Goal: Use online tool/utility: Utilize a website feature to perform a specific function

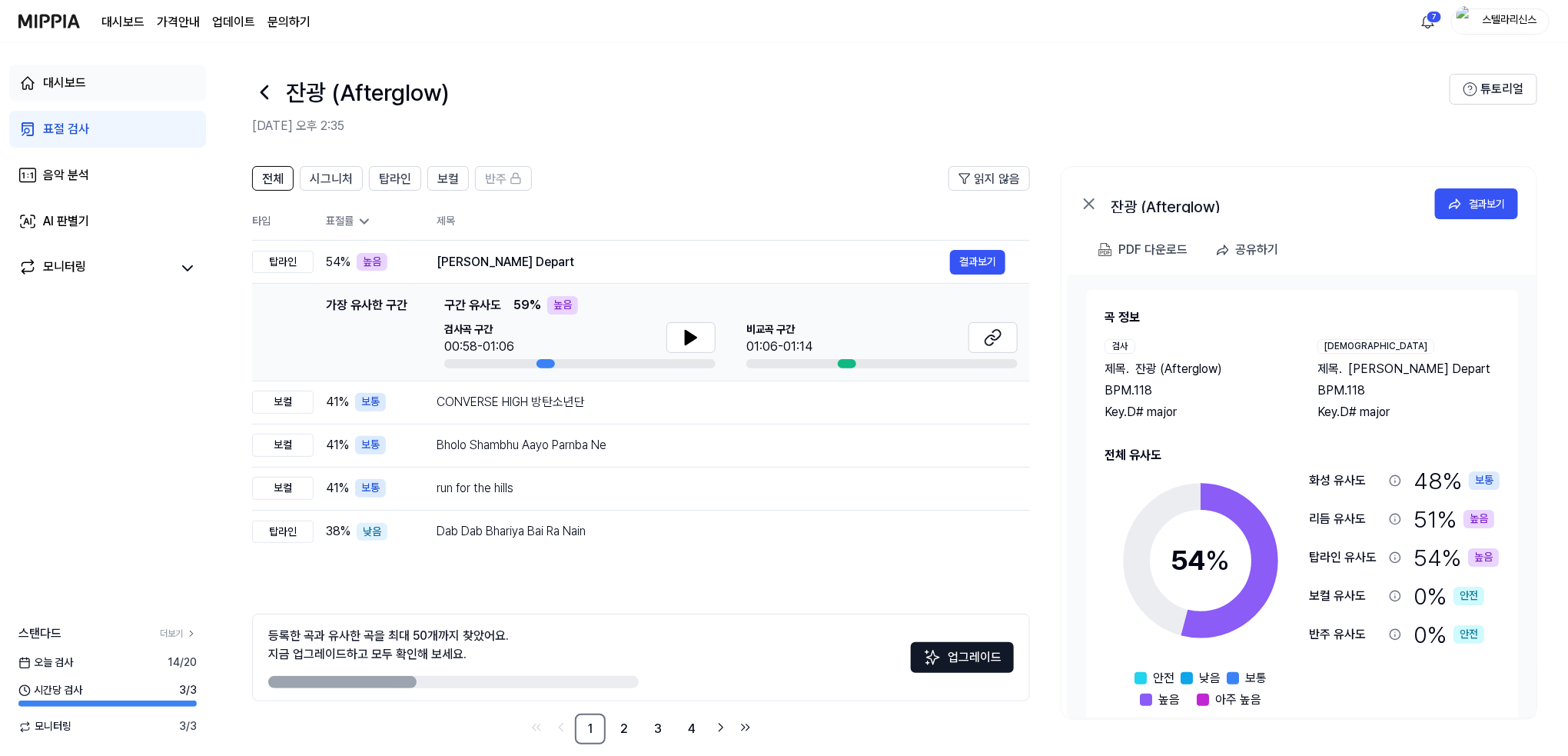
click at [66, 79] on div "대시보드" at bounding box center [64, 82] width 43 height 18
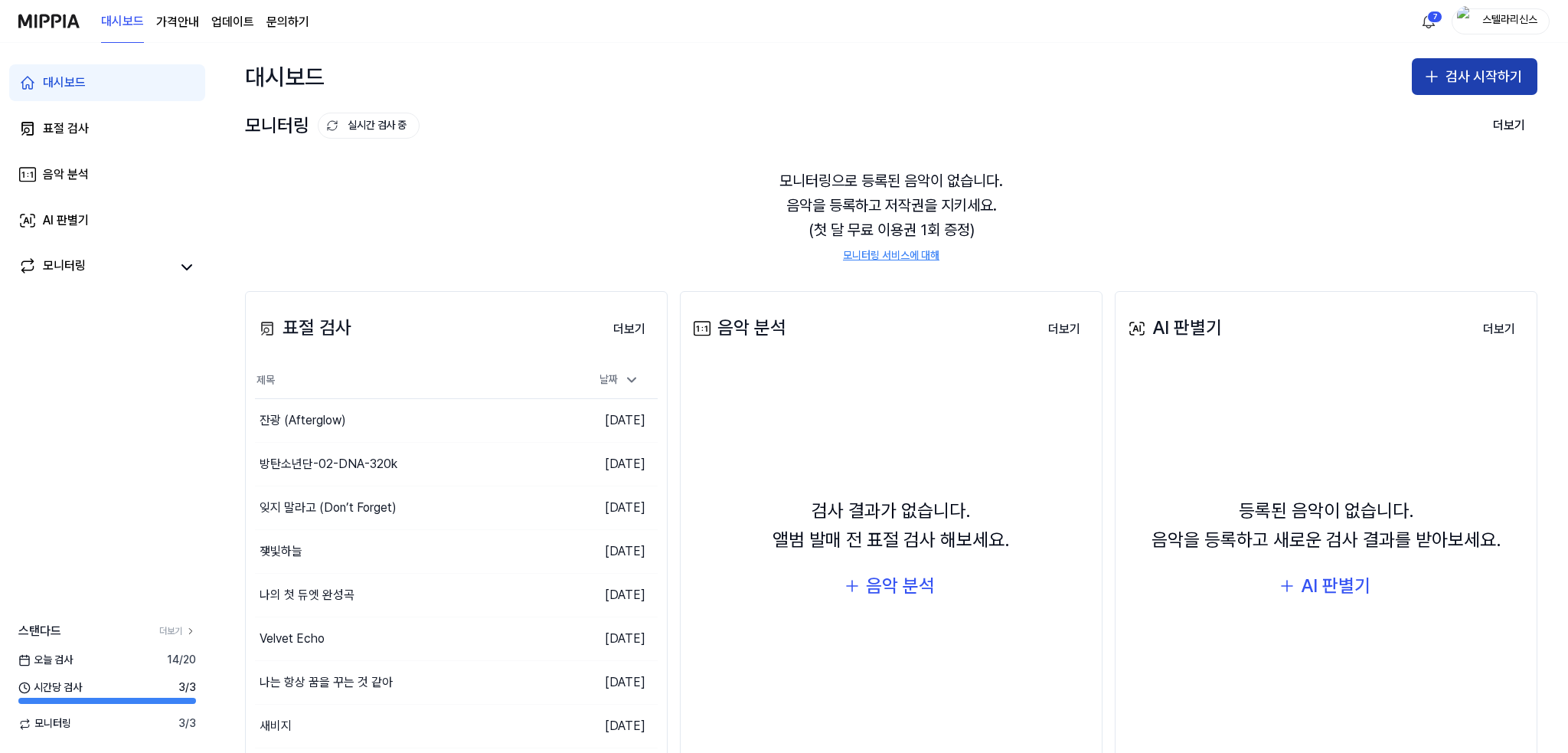
click at [1516, 81] on button "검사 시작하기" at bounding box center [1474, 77] width 125 height 37
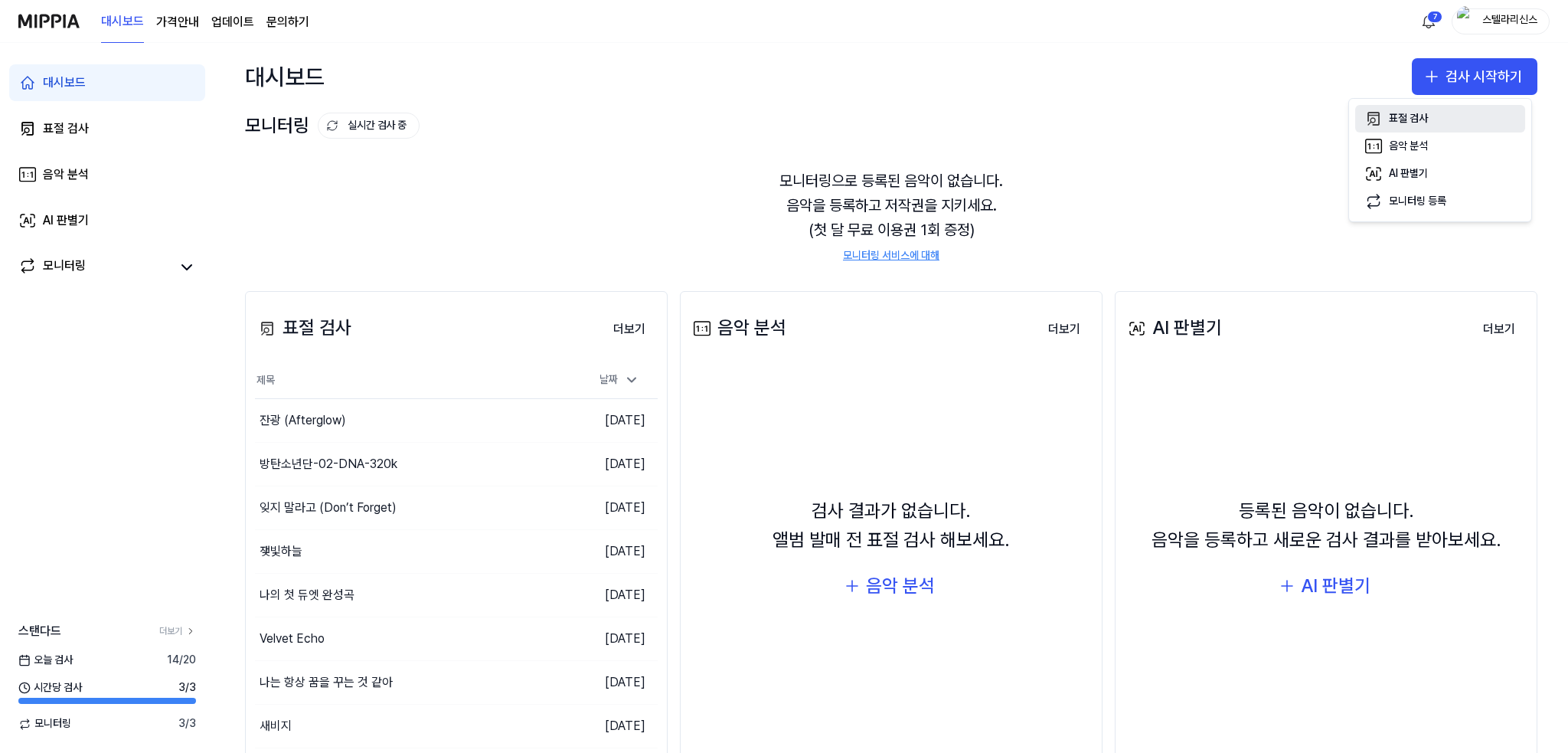
click at [1436, 118] on button "표절 검사" at bounding box center [1439, 118] width 170 height 28
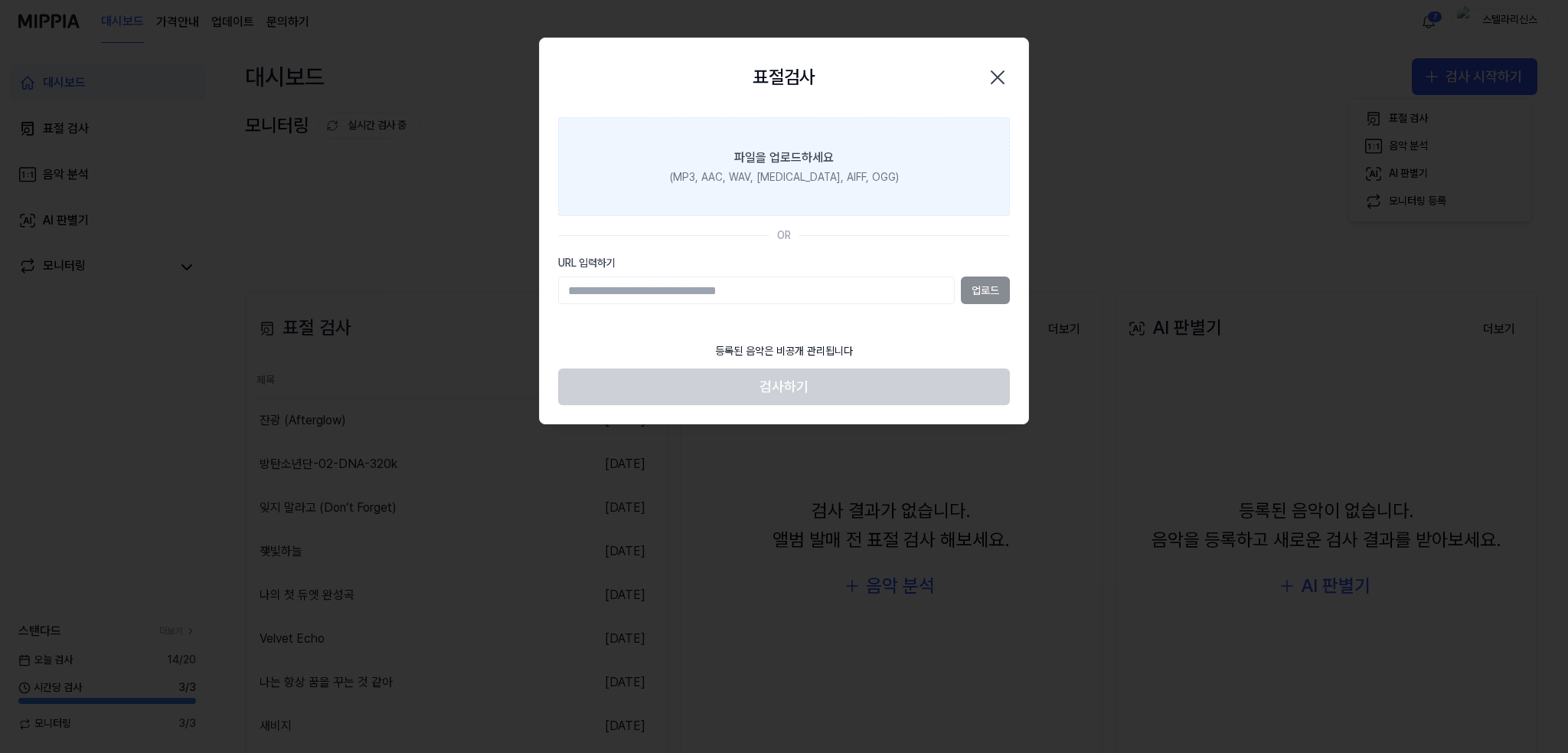
click at [814, 147] on label "파일을 업로드하세요 (MP3, AAC, WAV, [MEDICAL_DATA], AIFF, OGG)" at bounding box center [784, 167] width 451 height 99
click at [0, 0] on input "파일을 업로드하세요 (MP3, AAC, WAV, [MEDICAL_DATA], AIFF, OGG)" at bounding box center [0, 0] width 0 height 0
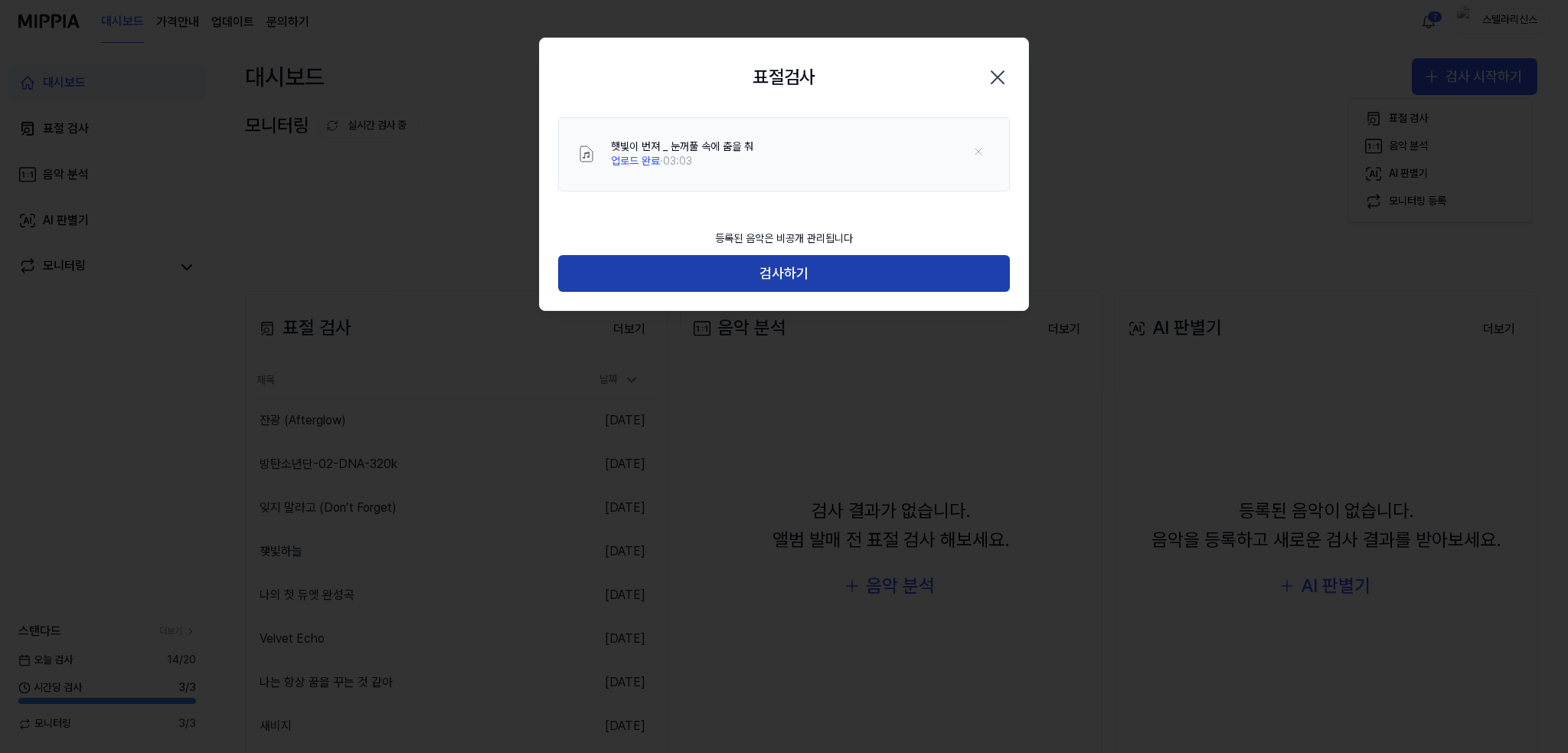
click at [827, 272] on button "검사하기" at bounding box center [784, 273] width 451 height 37
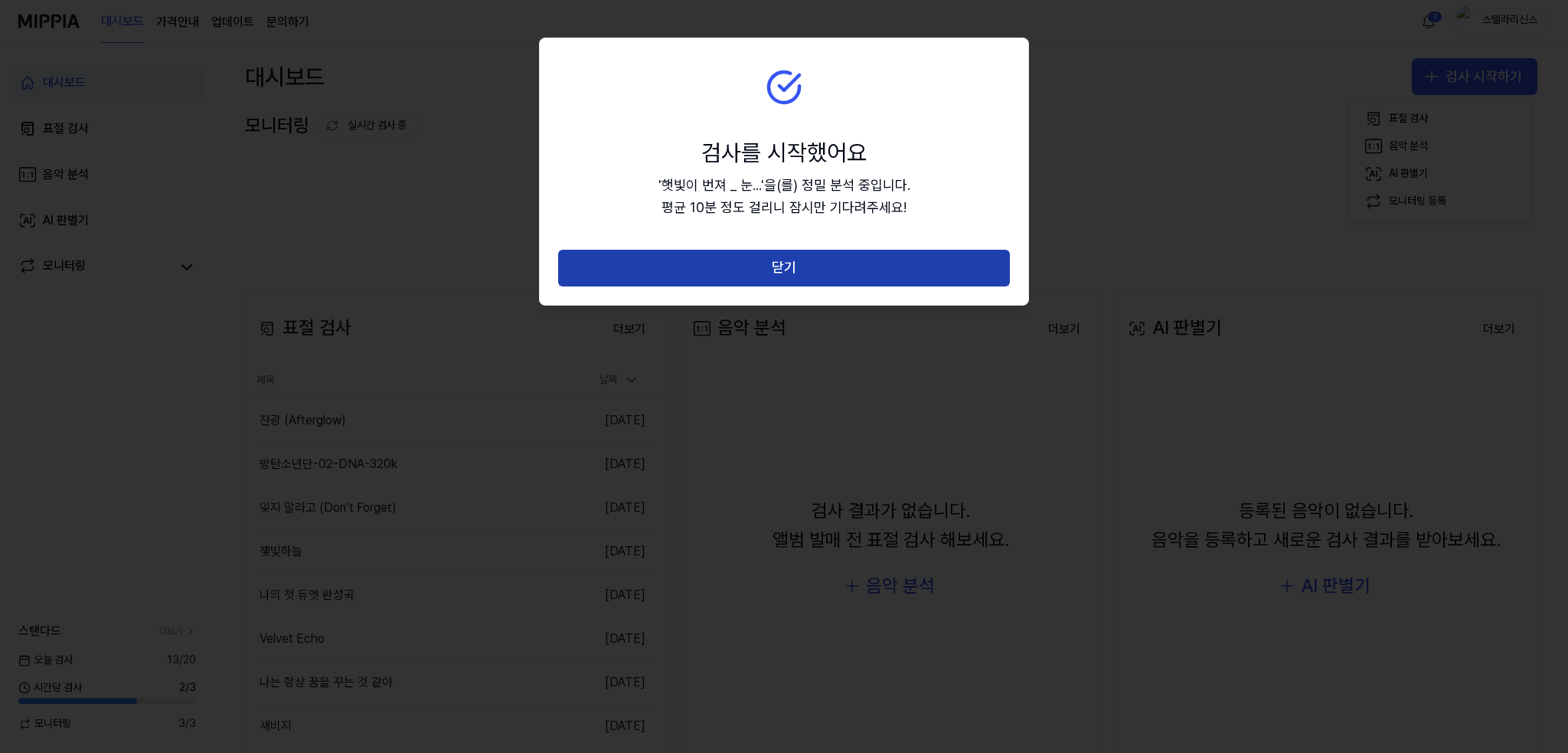
click at [866, 271] on button "닫기" at bounding box center [784, 268] width 451 height 37
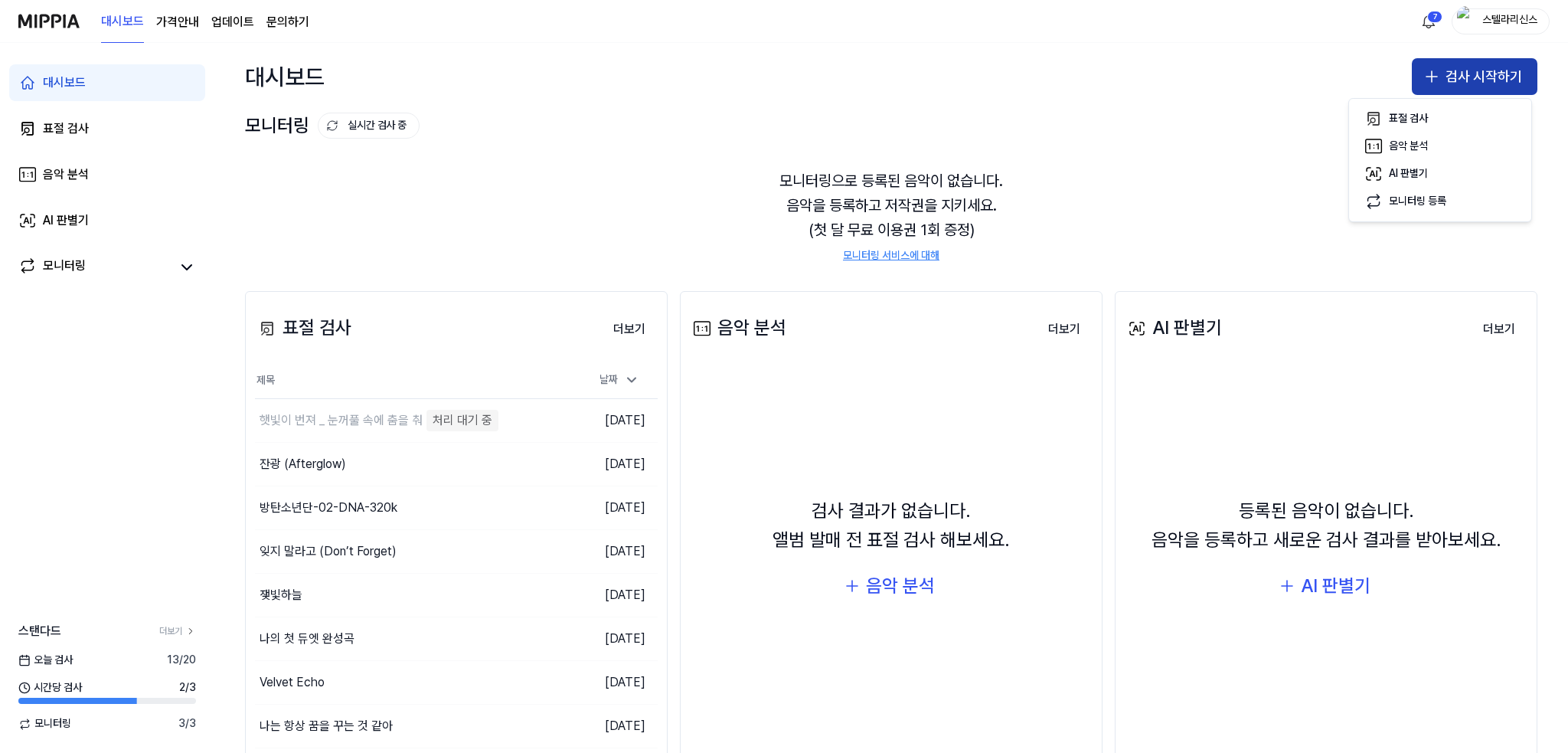
click at [1466, 65] on button "검사 시작하기" at bounding box center [1474, 77] width 125 height 37
click at [1474, 84] on button "검사 시작하기" at bounding box center [1474, 77] width 125 height 37
click at [1421, 118] on div "표절 검사" at bounding box center [1408, 118] width 39 height 15
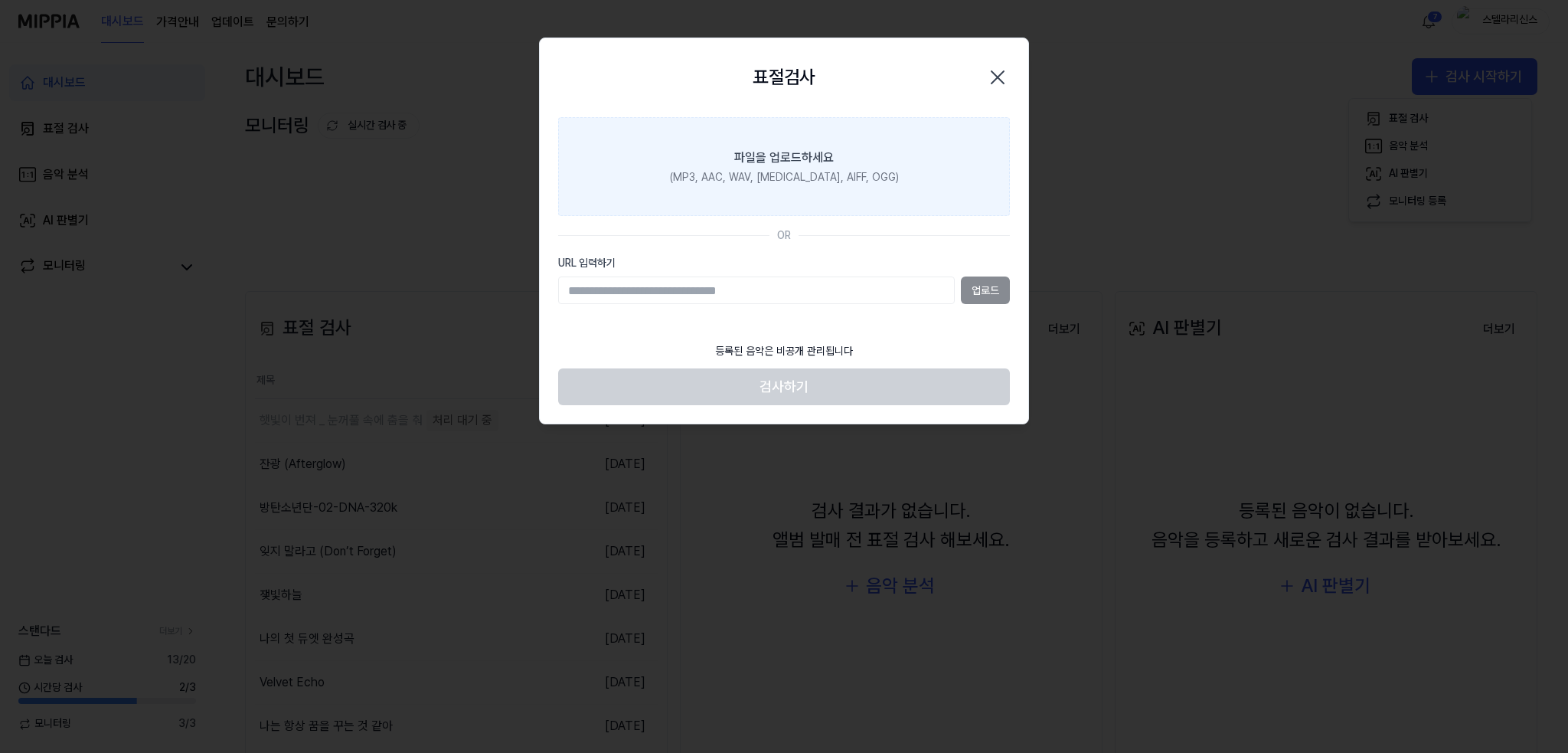
click at [809, 178] on div "(MP3, AAC, WAV, [MEDICAL_DATA], AIFF, OGG)" at bounding box center [784, 177] width 229 height 15
click at [0, 0] on input "파일을 업로드하세요 (MP3, AAC, WAV, [MEDICAL_DATA], AIFF, OGG)" at bounding box center [0, 0] width 0 height 0
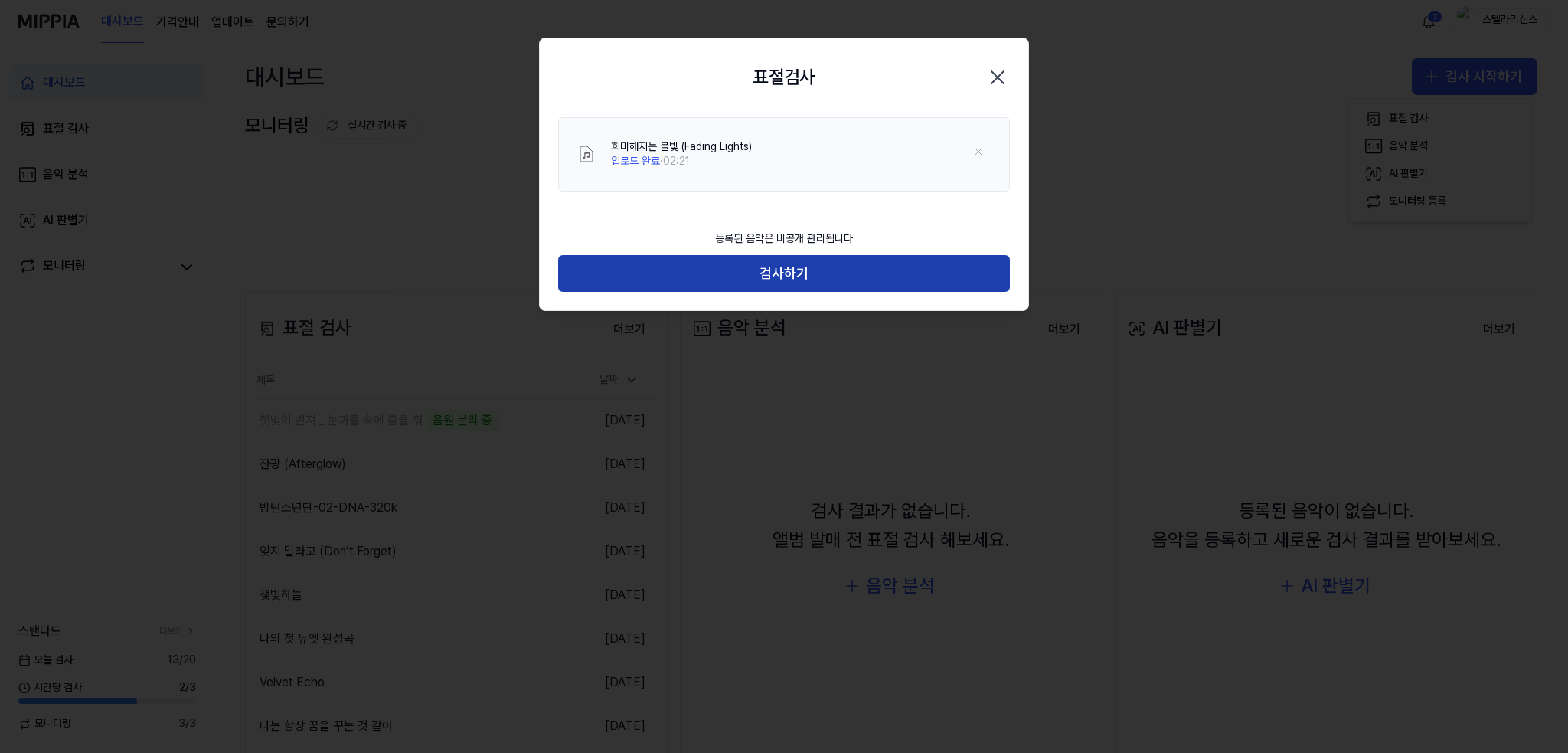
click at [853, 273] on button "검사하기" at bounding box center [784, 273] width 451 height 37
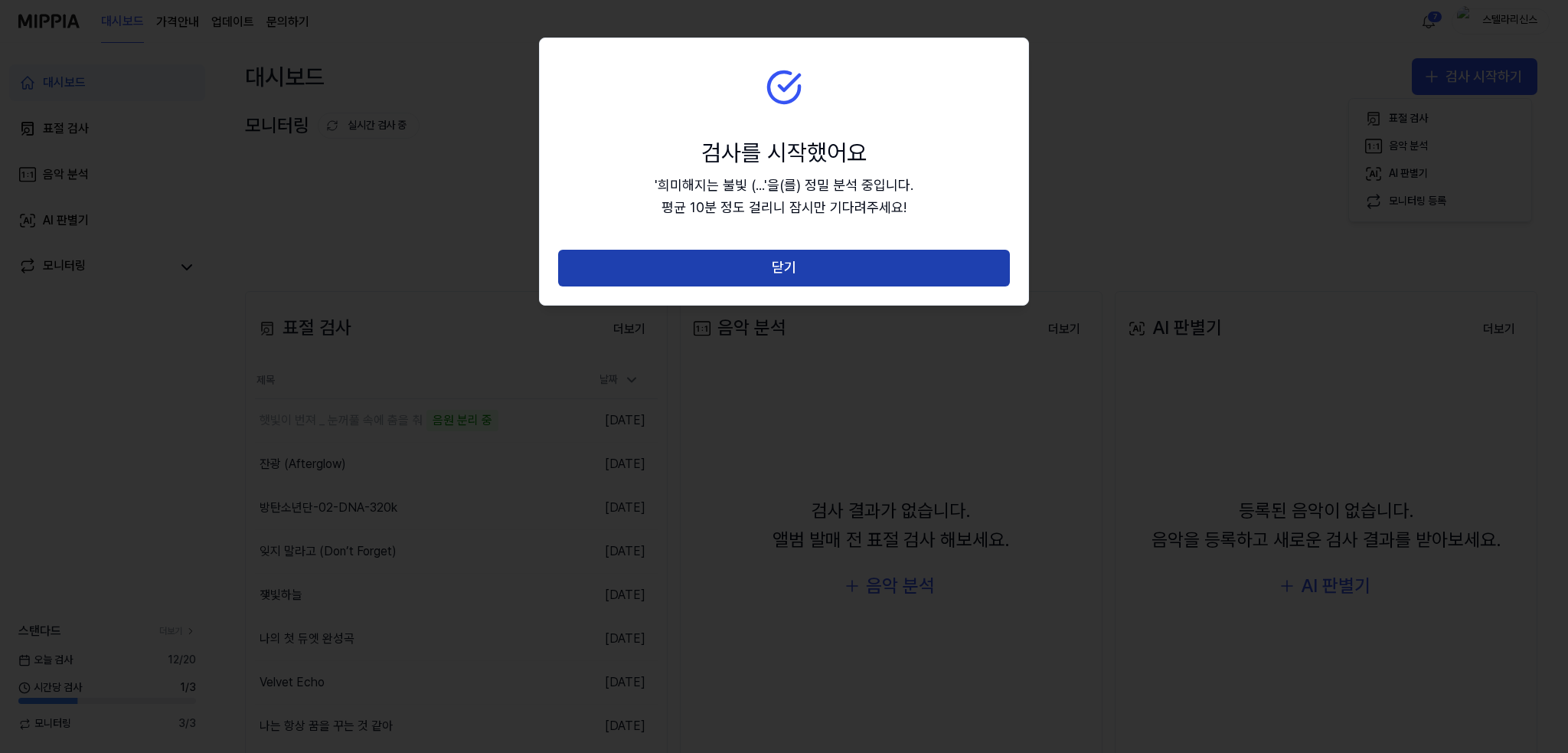
click at [888, 264] on button "닫기" at bounding box center [784, 268] width 451 height 37
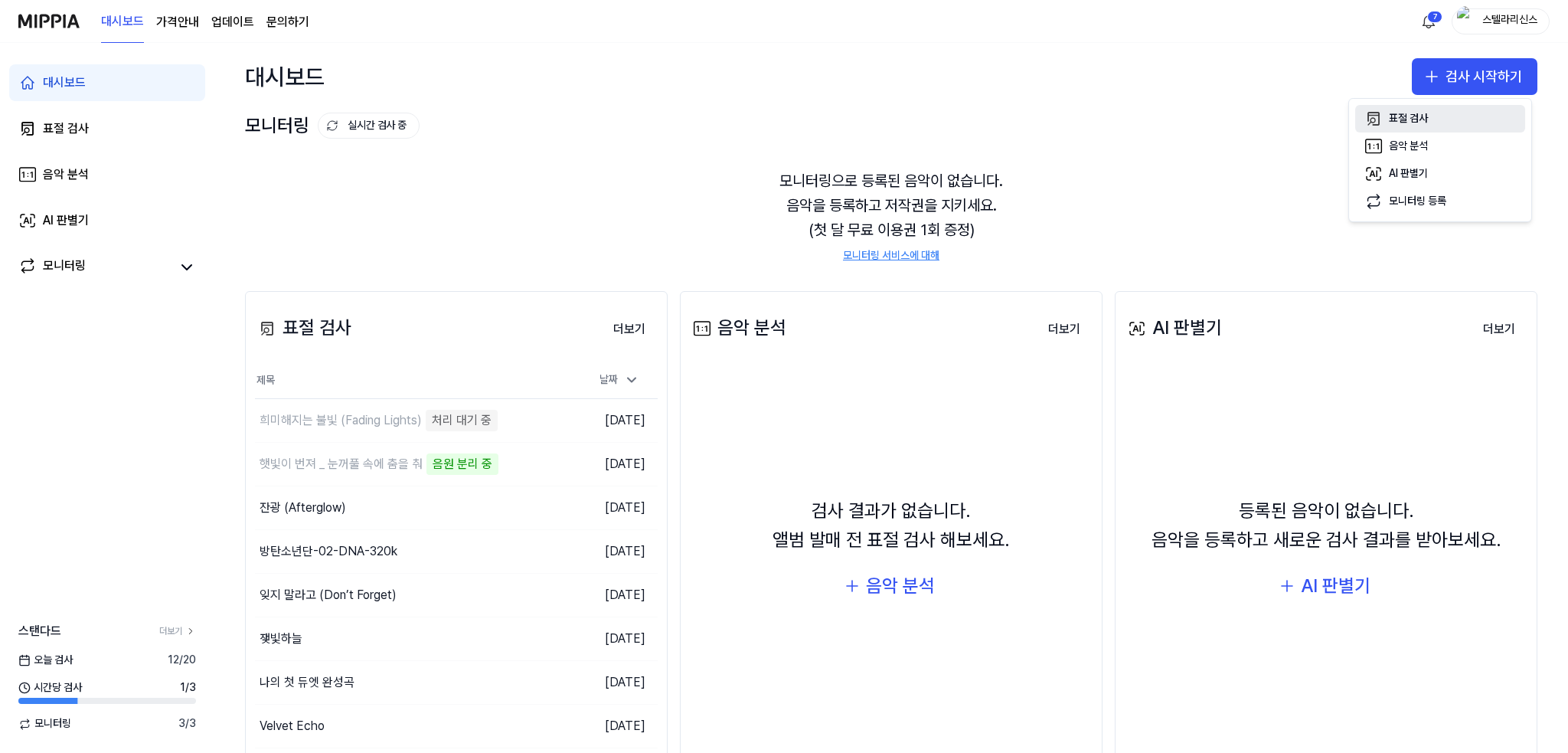
click at [1451, 115] on button "표절 검사" at bounding box center [1439, 118] width 170 height 28
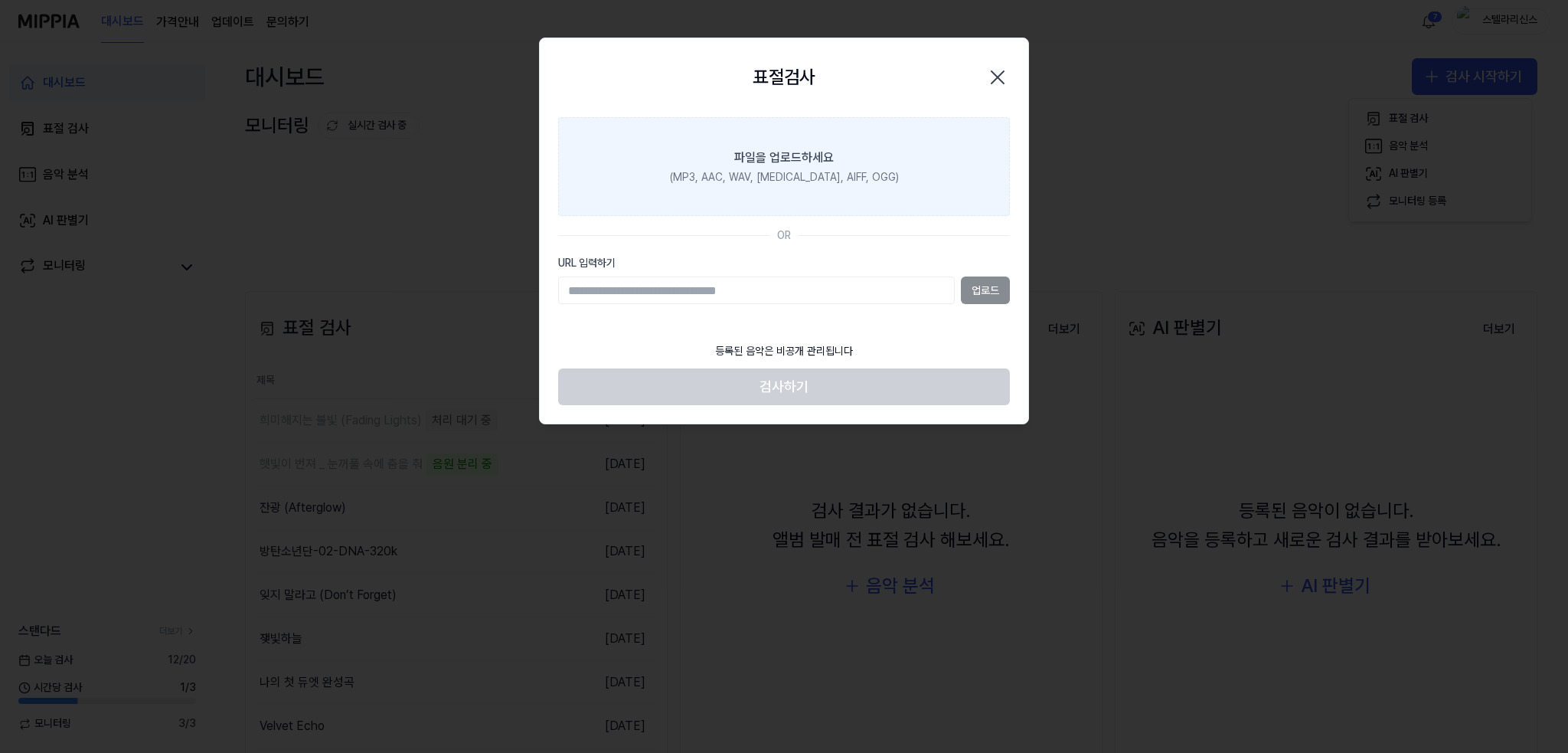
click at [828, 164] on div "파일을 업로드하세요" at bounding box center [784, 157] width 99 height 18
click at [0, 0] on input "파일을 업로드하세요 (MP3, AAC, WAV, [MEDICAL_DATA], AIFF, OGG)" at bounding box center [0, 0] width 0 height 0
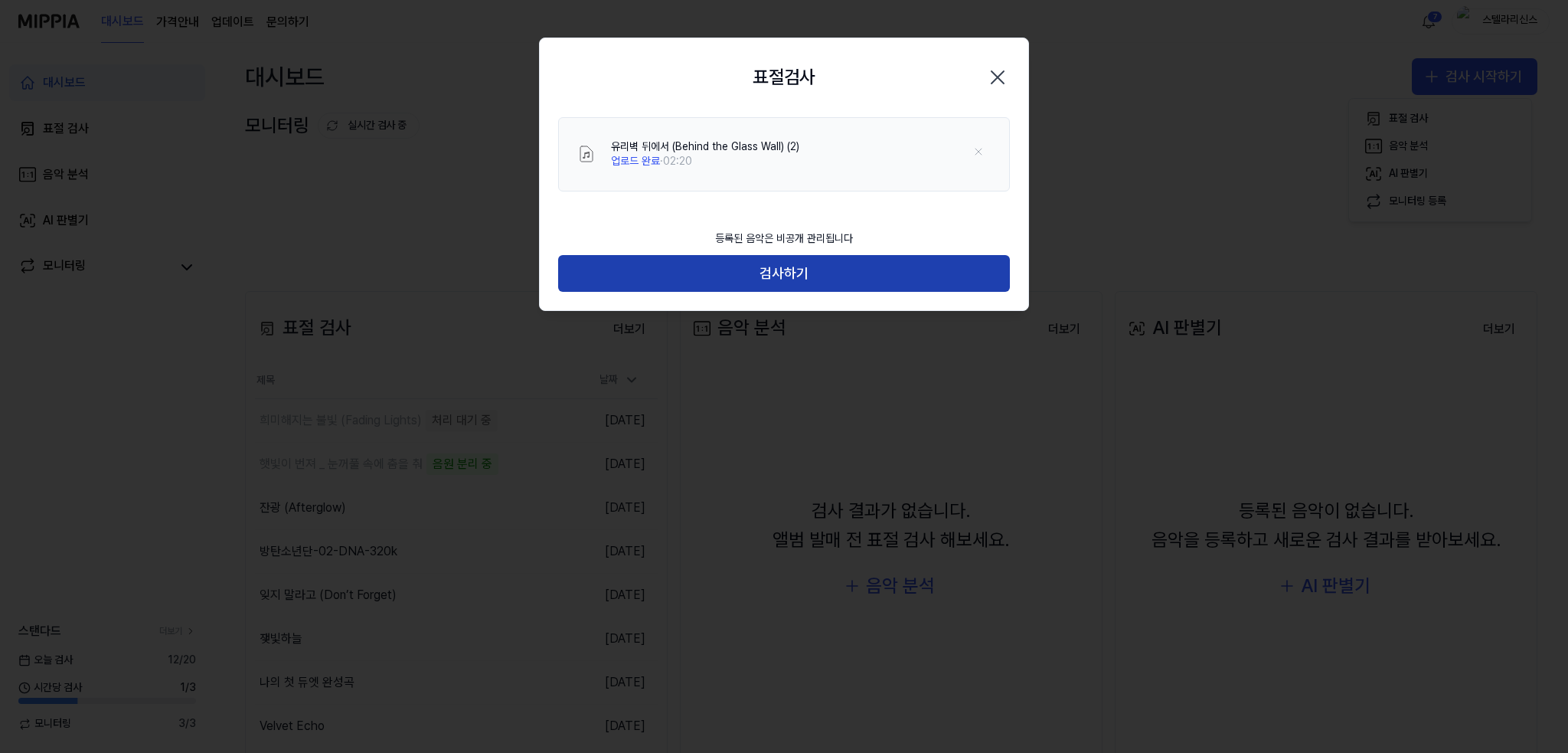
click at [822, 271] on button "검사하기" at bounding box center [784, 273] width 451 height 37
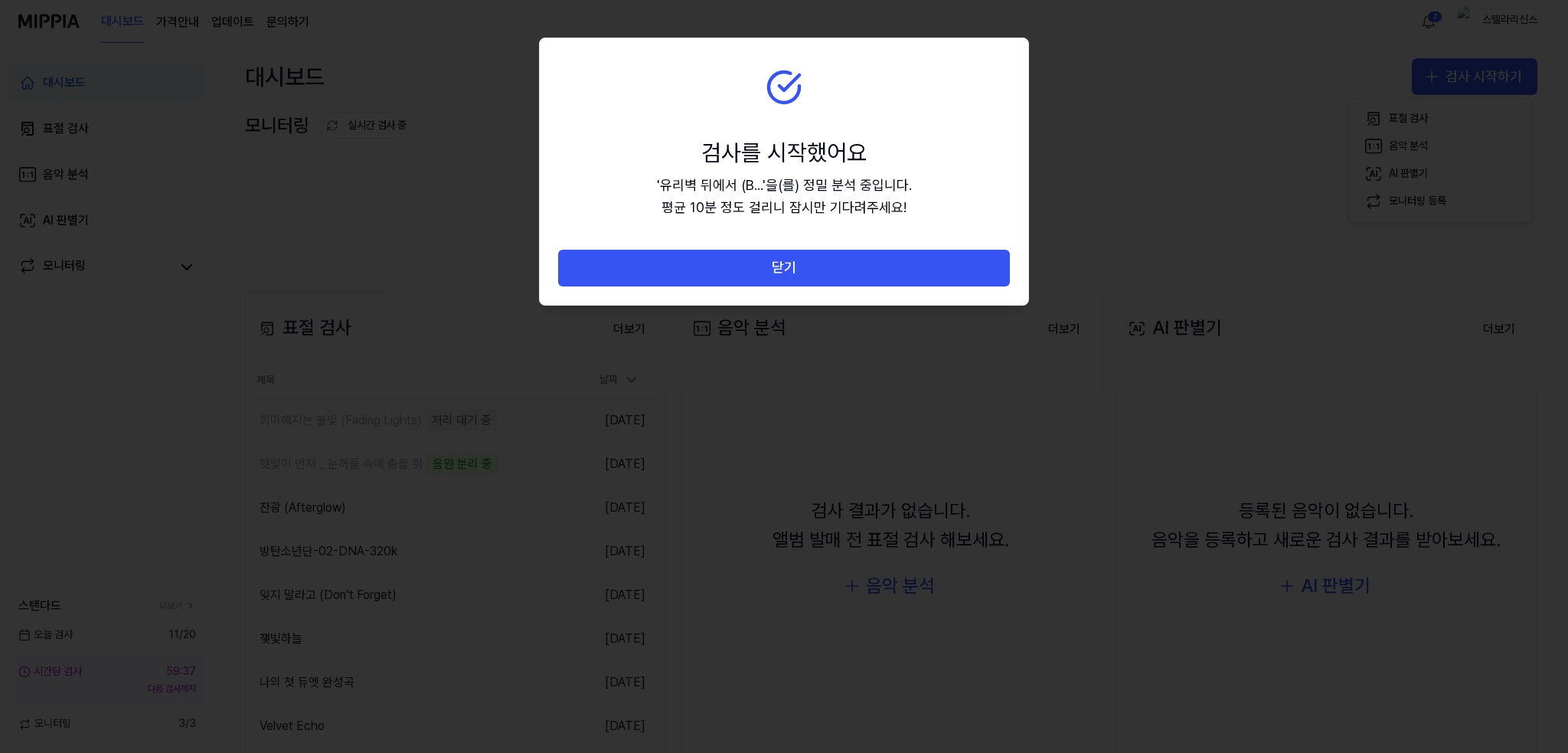
click at [900, 272] on button "닫기" at bounding box center [784, 268] width 451 height 37
